Goal: Task Accomplishment & Management: Use online tool/utility

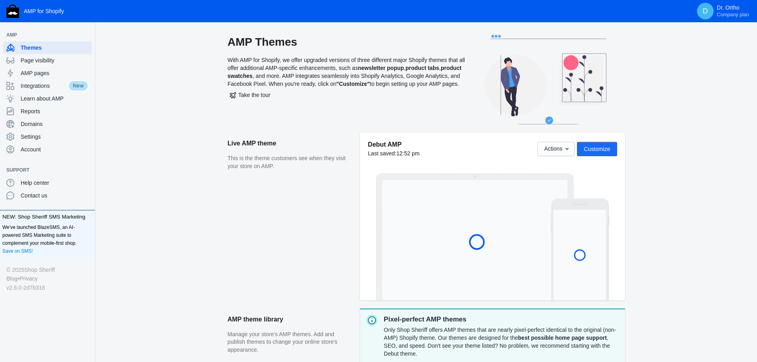
click at [603, 151] on span "Customize" at bounding box center [597, 149] width 26 height 6
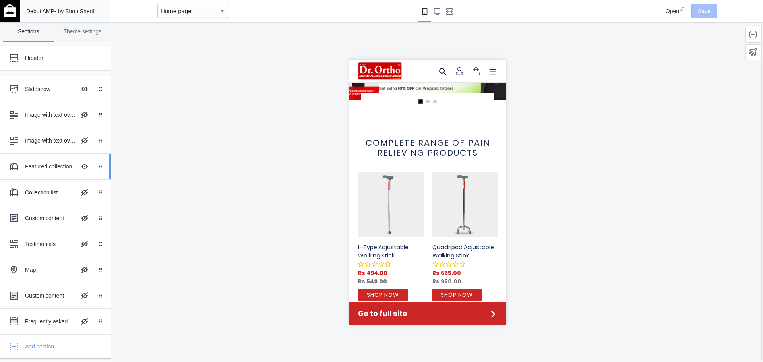
click at [47, 167] on div "Featured collection" at bounding box center [50, 167] width 51 height 8
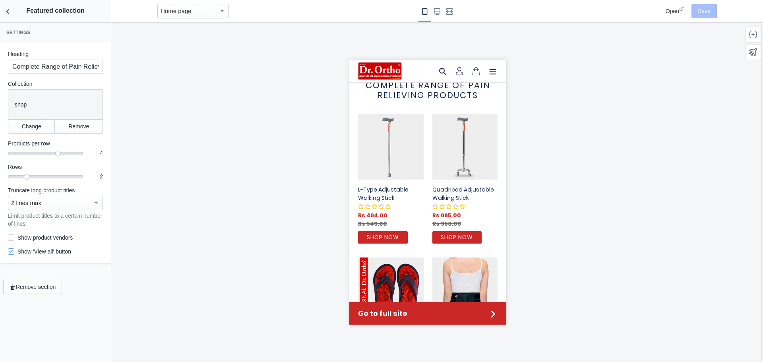
scroll to position [184, 0]
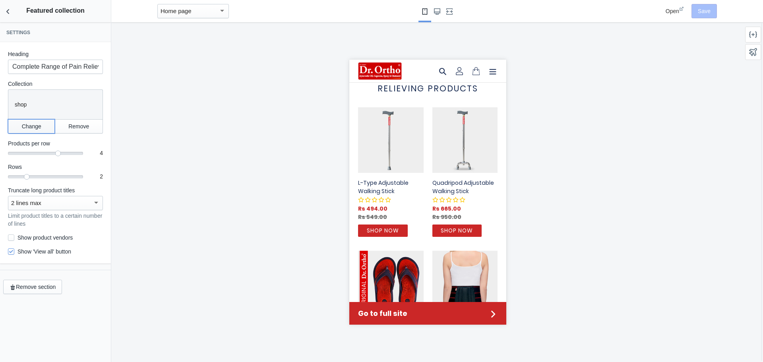
click at [35, 131] on button "Change" at bounding box center [31, 126] width 47 height 14
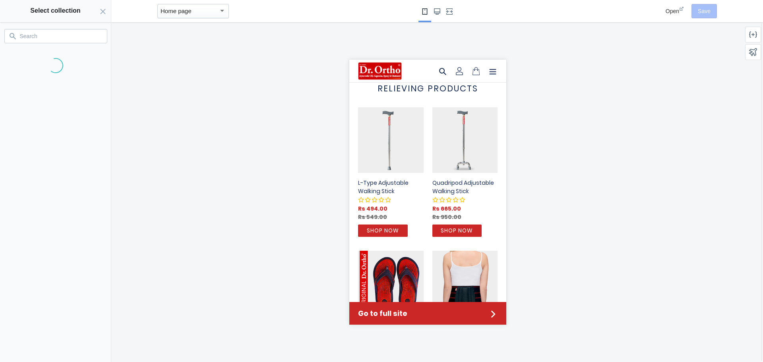
scroll to position [0, 302]
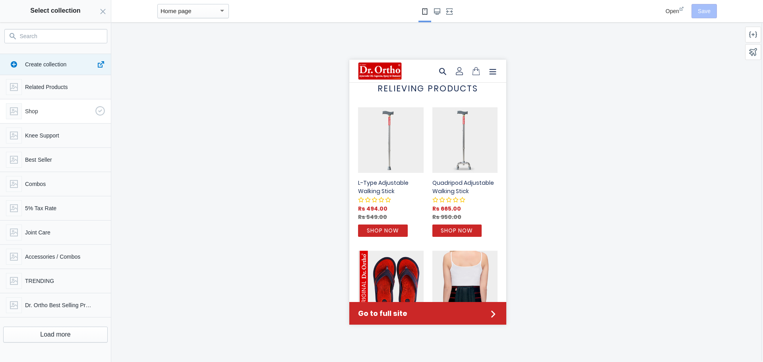
click at [31, 111] on p "Shop" at bounding box center [58, 111] width 67 height 8
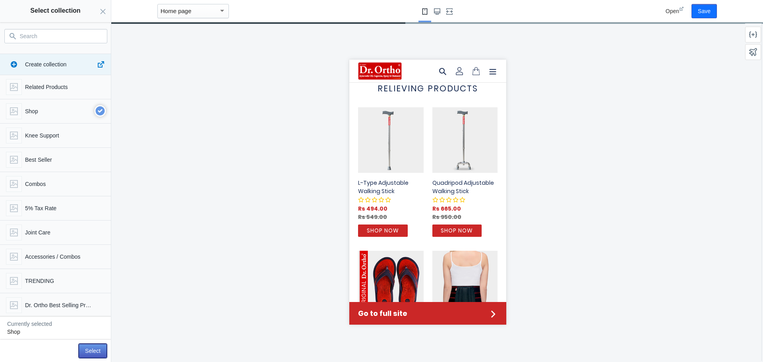
click at [101, 348] on button "Select" at bounding box center [93, 351] width 28 height 14
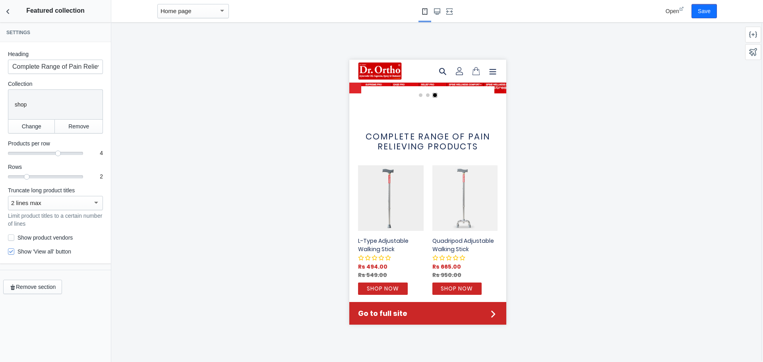
scroll to position [159, 0]
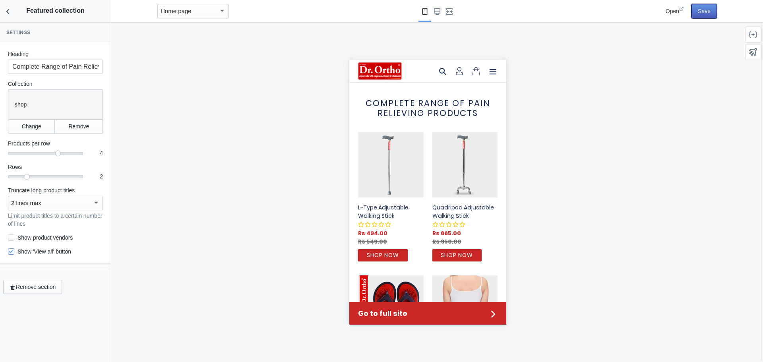
click at [707, 10] on button "Save" at bounding box center [704, 11] width 25 height 14
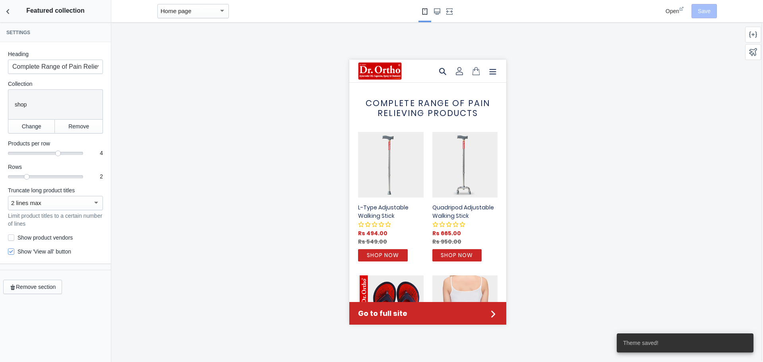
click at [677, 11] on span "Open" at bounding box center [673, 11] width 14 height 6
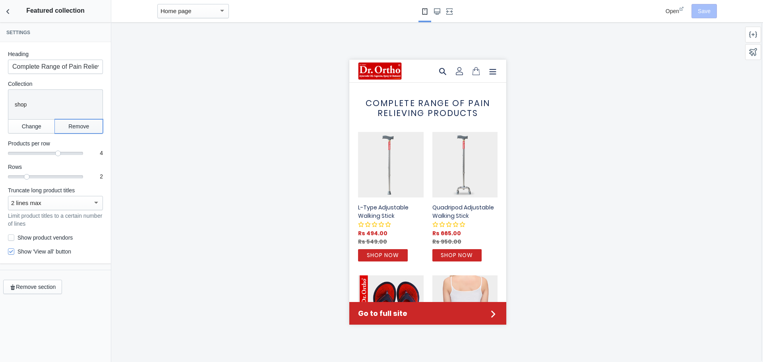
click at [69, 125] on button "Remove" at bounding box center [79, 126] width 48 height 14
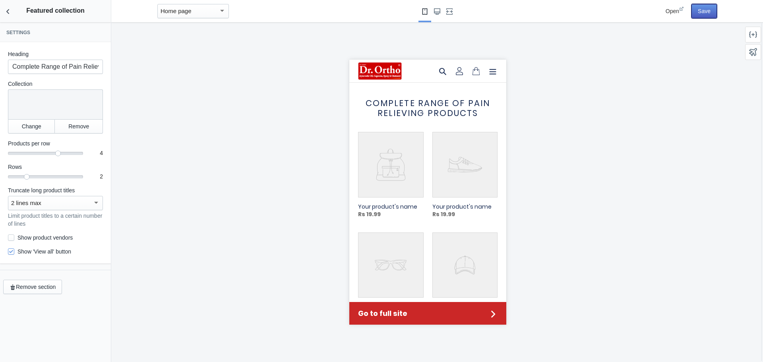
click at [703, 14] on button "Save" at bounding box center [704, 11] width 25 height 14
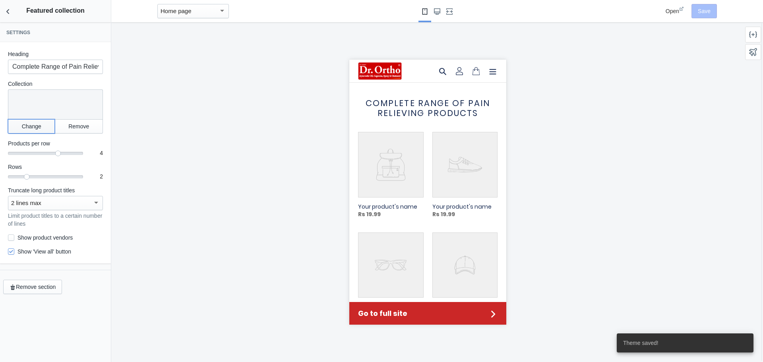
click at [37, 126] on button "Change" at bounding box center [31, 126] width 47 height 14
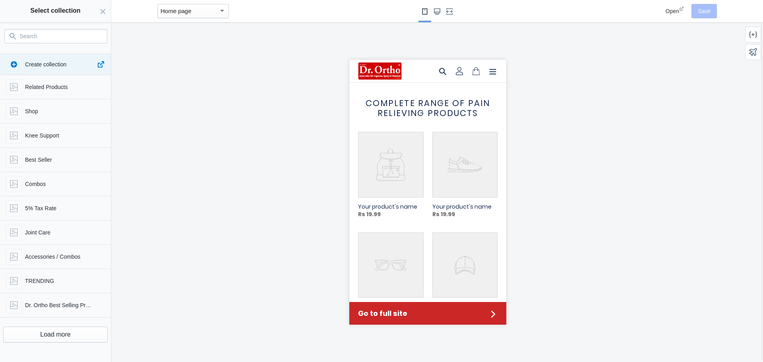
click at [43, 42] on div at bounding box center [55, 36] width 103 height 14
click at [46, 110] on p "Shop" at bounding box center [58, 111] width 67 height 8
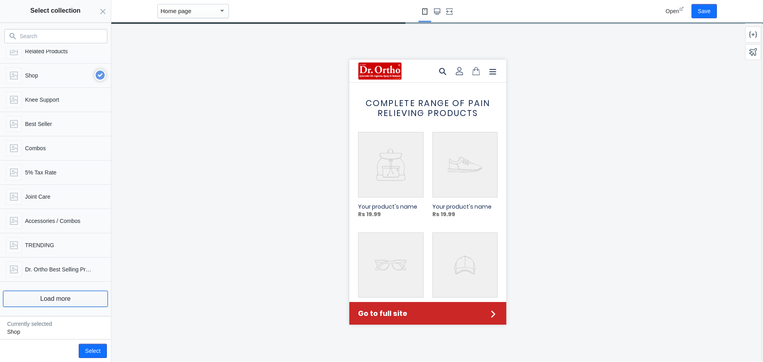
click at [68, 303] on button "Load more" at bounding box center [55, 299] width 105 height 16
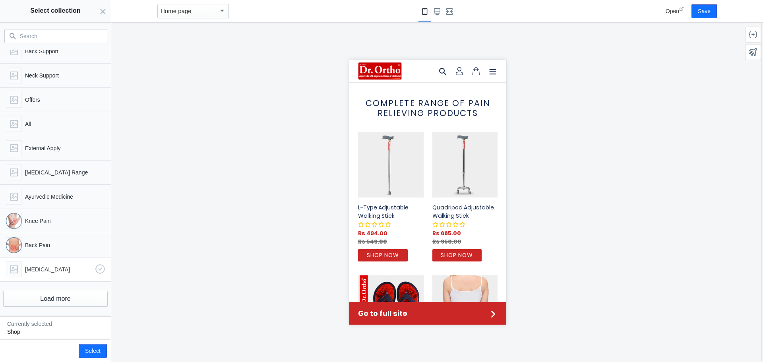
scroll to position [199, 0]
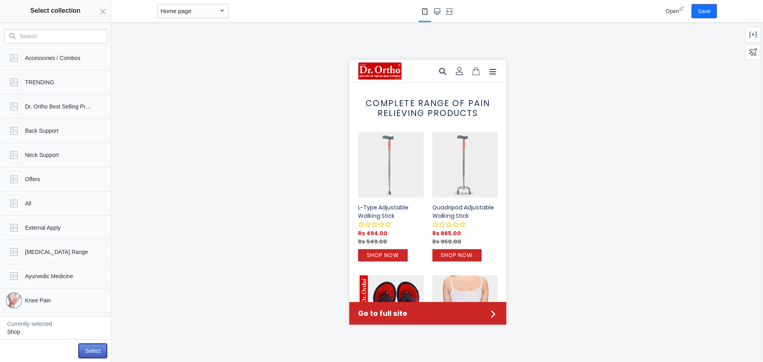
click at [94, 350] on button "Select" at bounding box center [93, 351] width 28 height 14
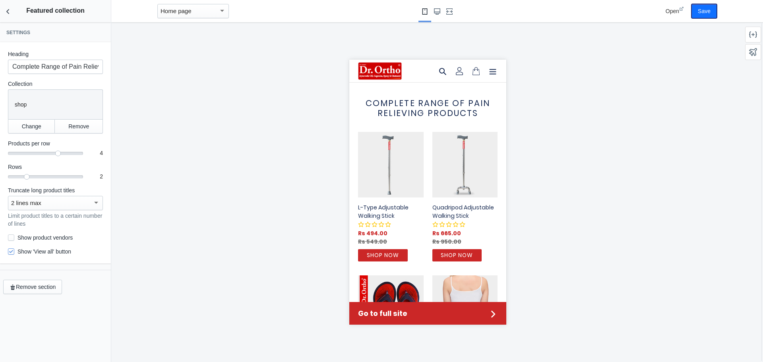
click at [710, 14] on button "Save" at bounding box center [704, 11] width 25 height 14
click at [679, 12] on span "Open" at bounding box center [673, 11] width 14 height 6
click at [0, 9] on button "Back to sections" at bounding box center [8, 11] width 16 height 22
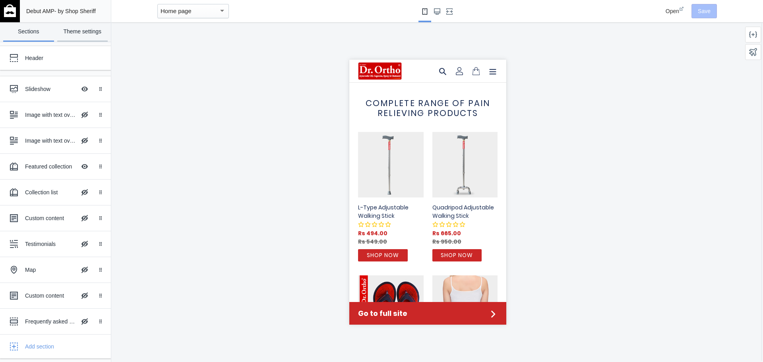
click at [73, 35] on link "Theme settings" at bounding box center [82, 31] width 51 height 19
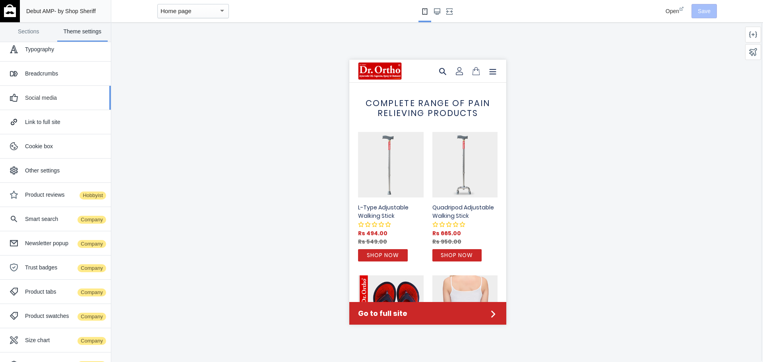
scroll to position [51, 0]
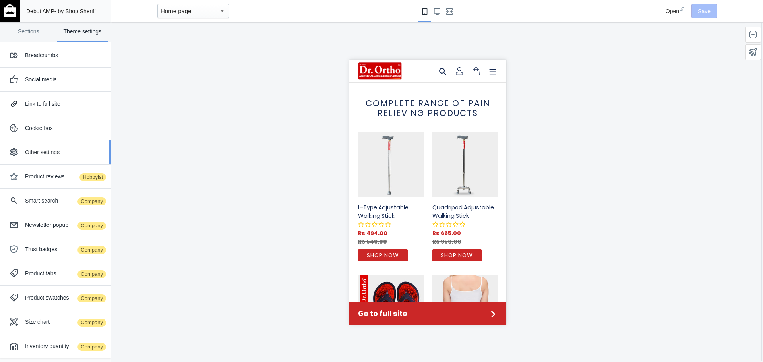
click at [55, 150] on div "Other settings" at bounding box center [65, 152] width 80 height 8
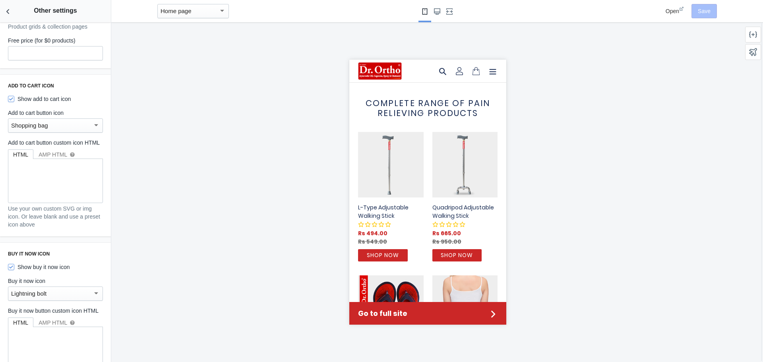
scroll to position [0, 0]
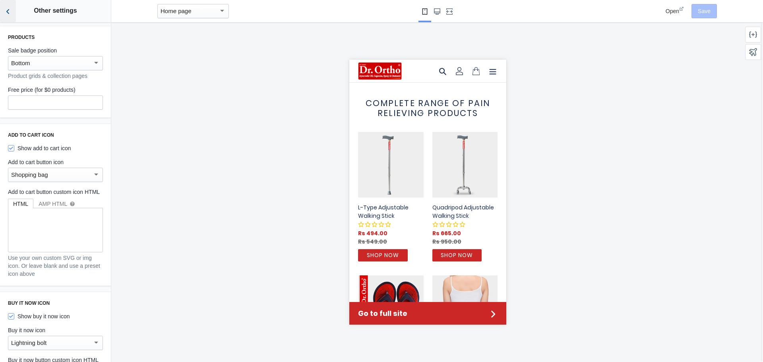
click at [12, 12] on icon "Back to sections" at bounding box center [8, 12] width 8 height 8
